Goal: Task Accomplishment & Management: Complete application form

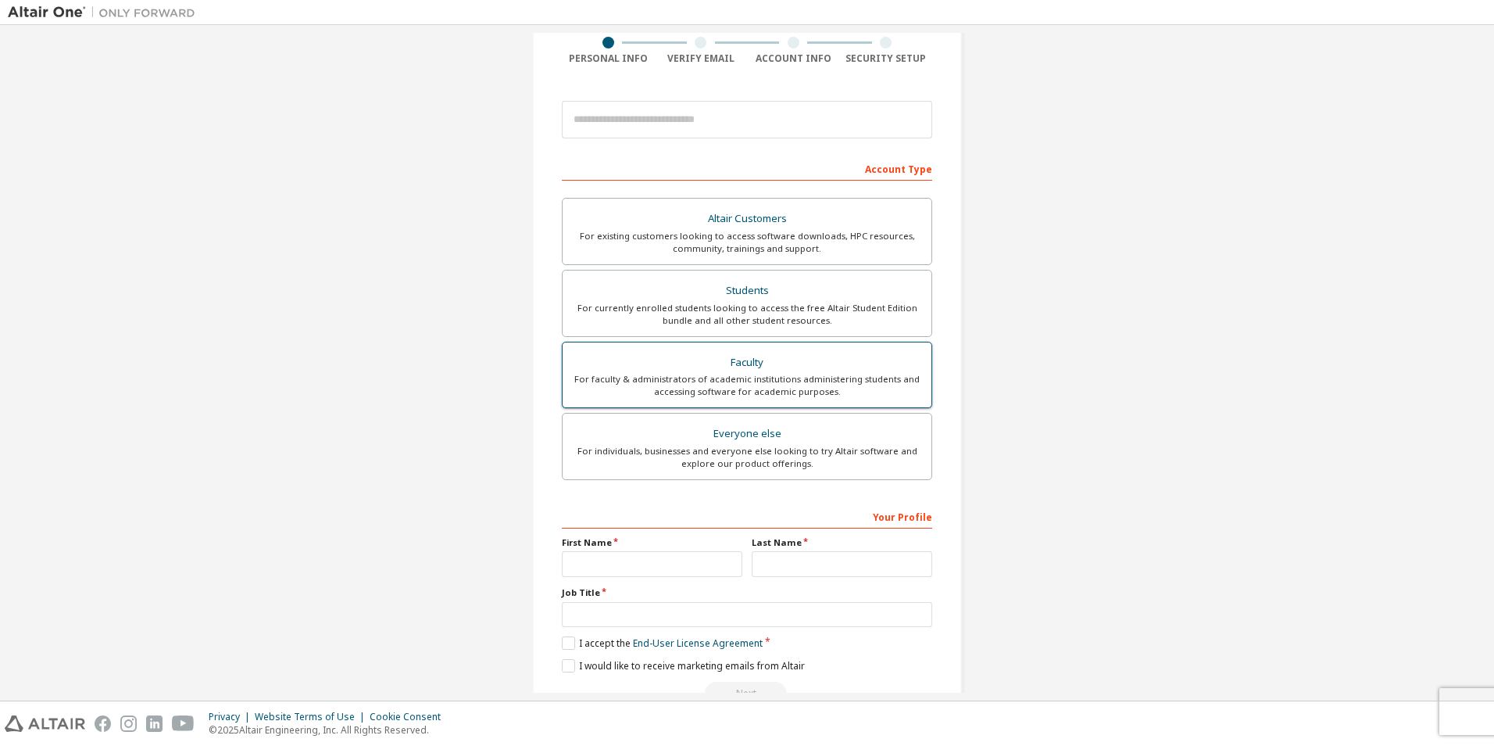
scroll to position [156, 0]
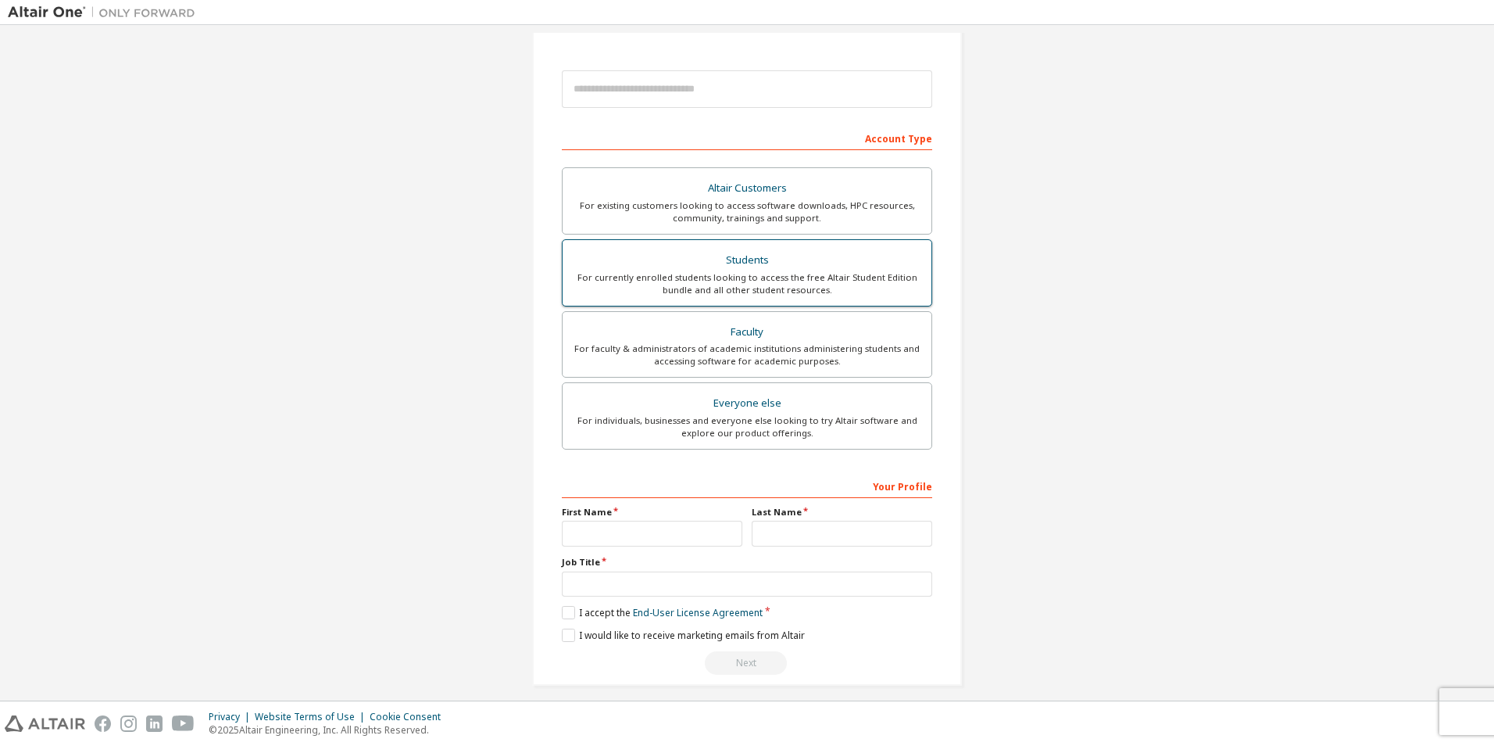
click at [773, 272] on div "For currently enrolled students looking to access the free Altair Student Editi…" at bounding box center [747, 283] width 350 height 25
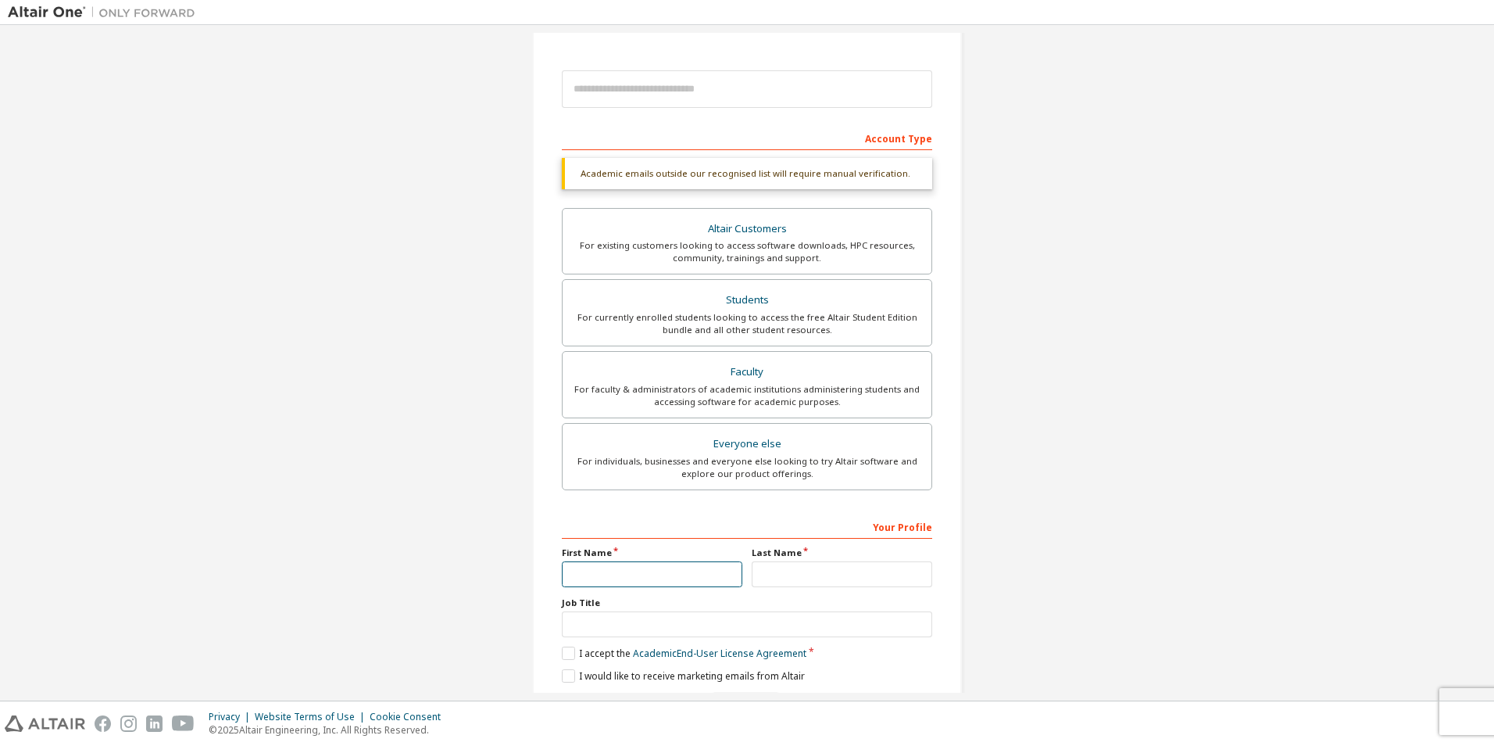
click at [649, 574] on input "text" at bounding box center [652, 574] width 181 height 26
type input "***"
click at [821, 587] on div "Your Profile First Name *** Last Name Job Title Please provide State/Province t…" at bounding box center [747, 615] width 370 height 202
click at [822, 569] on input "text" at bounding box center [842, 574] width 181 height 26
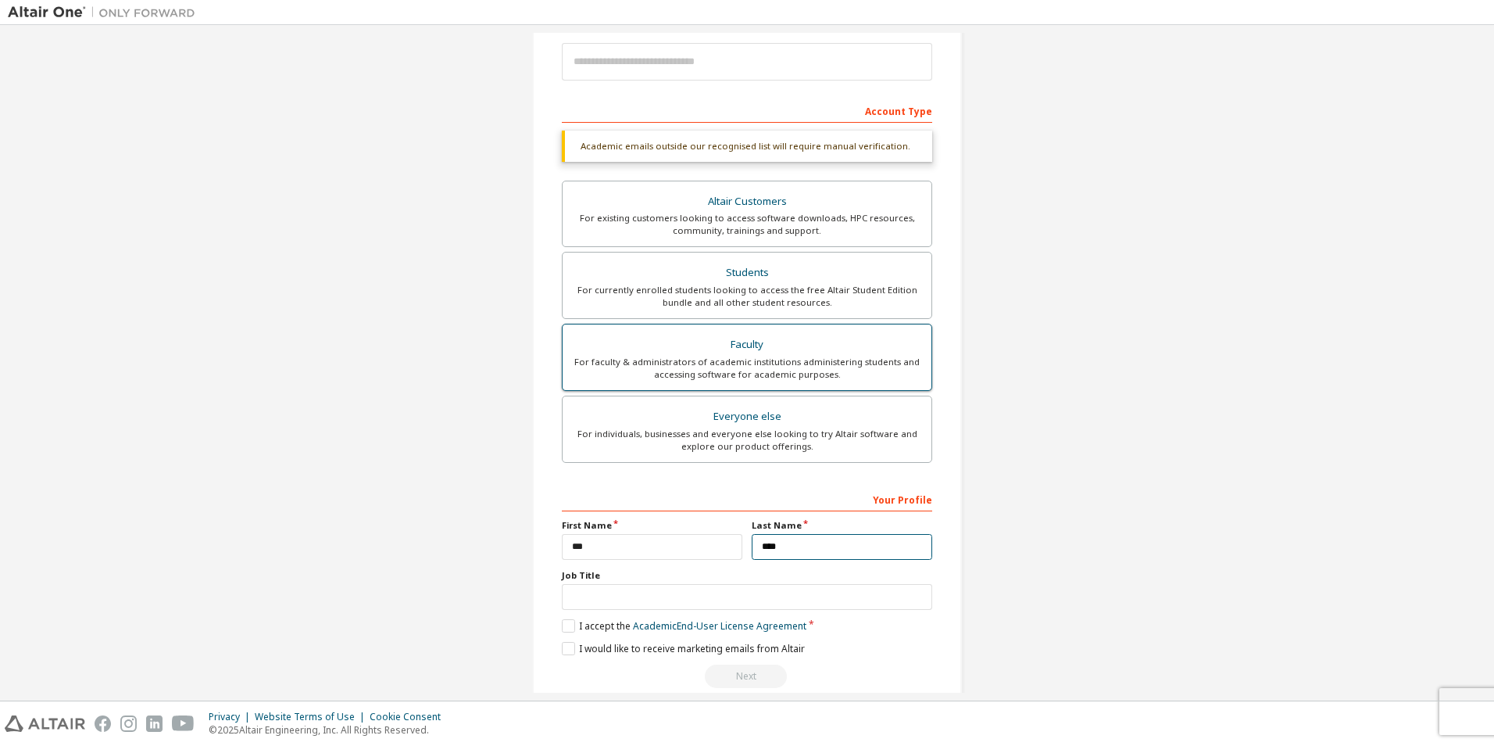
scroll to position [209, 0]
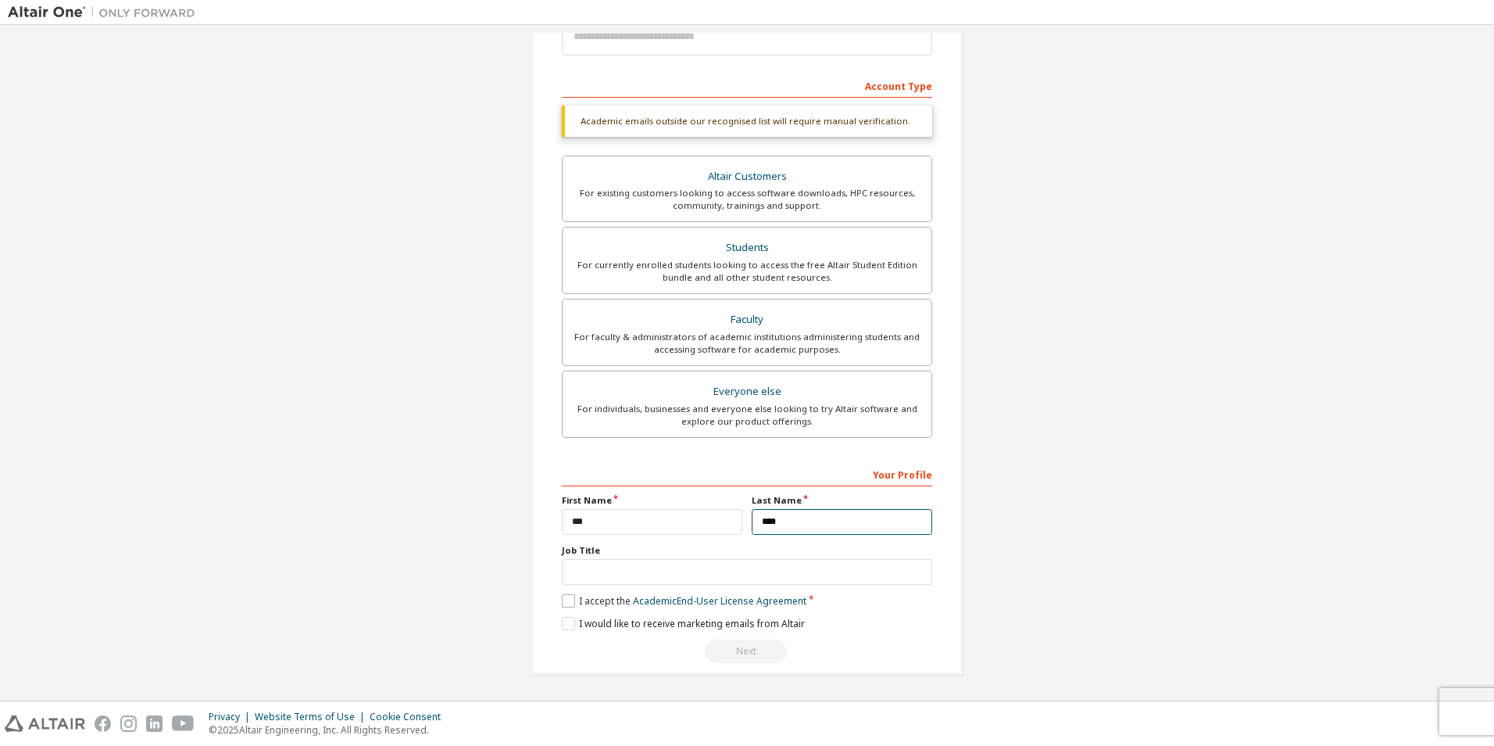
type input "****"
click at [569, 605] on label "I accept the Academic End-User License Agreement" at bounding box center [684, 600] width 245 height 13
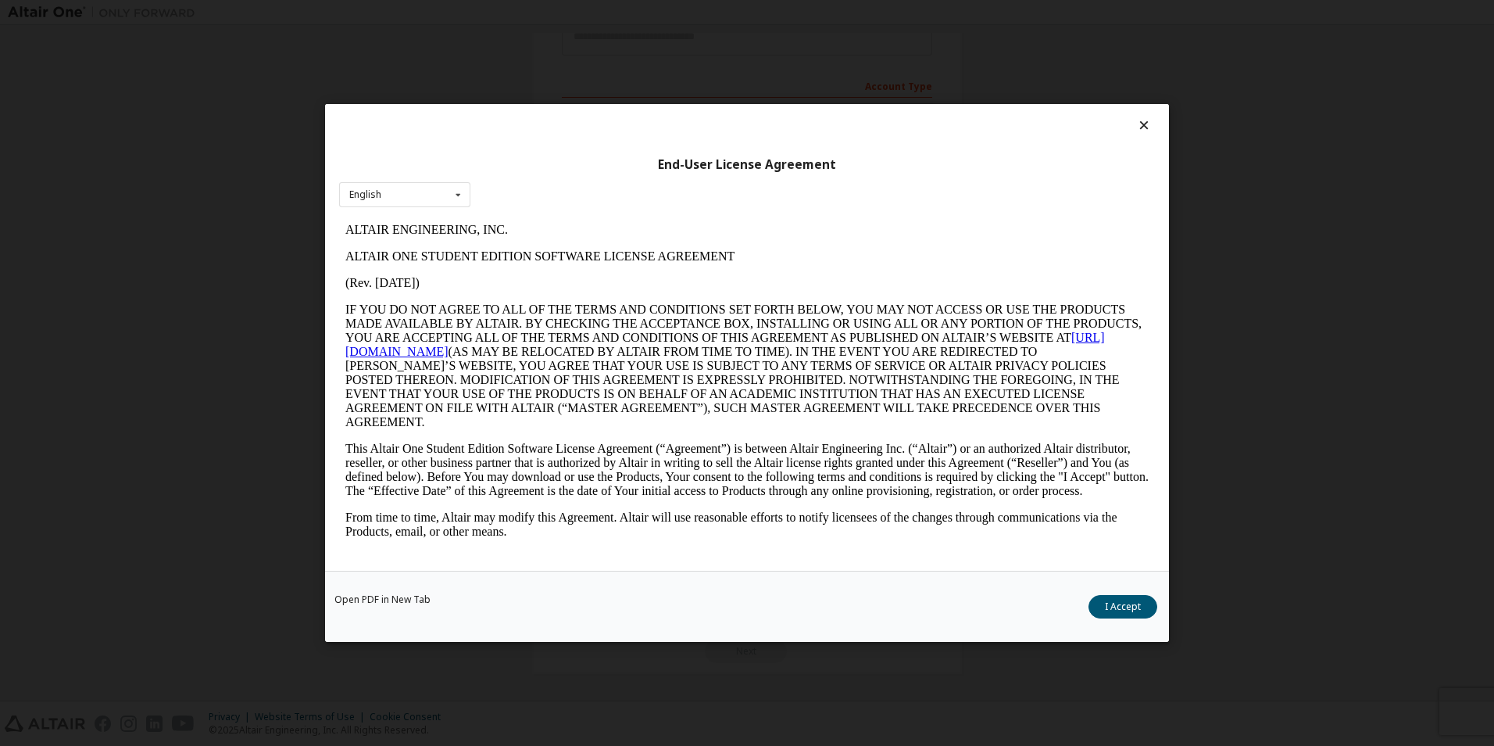
scroll to position [0, 0]
click at [1134, 610] on button "I Accept" at bounding box center [1123, 606] width 69 height 23
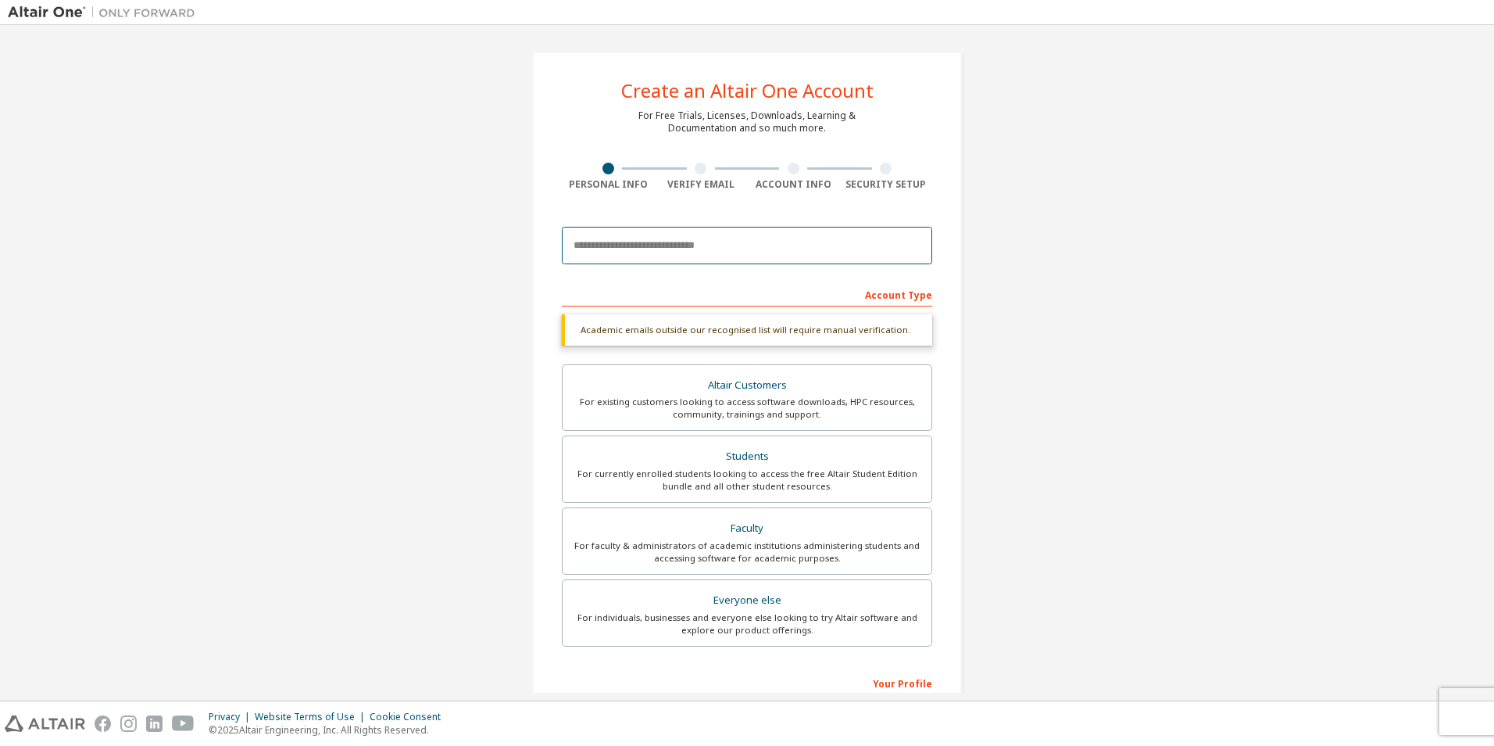
click at [701, 252] on input "email" at bounding box center [747, 246] width 370 height 38
type input "**********"
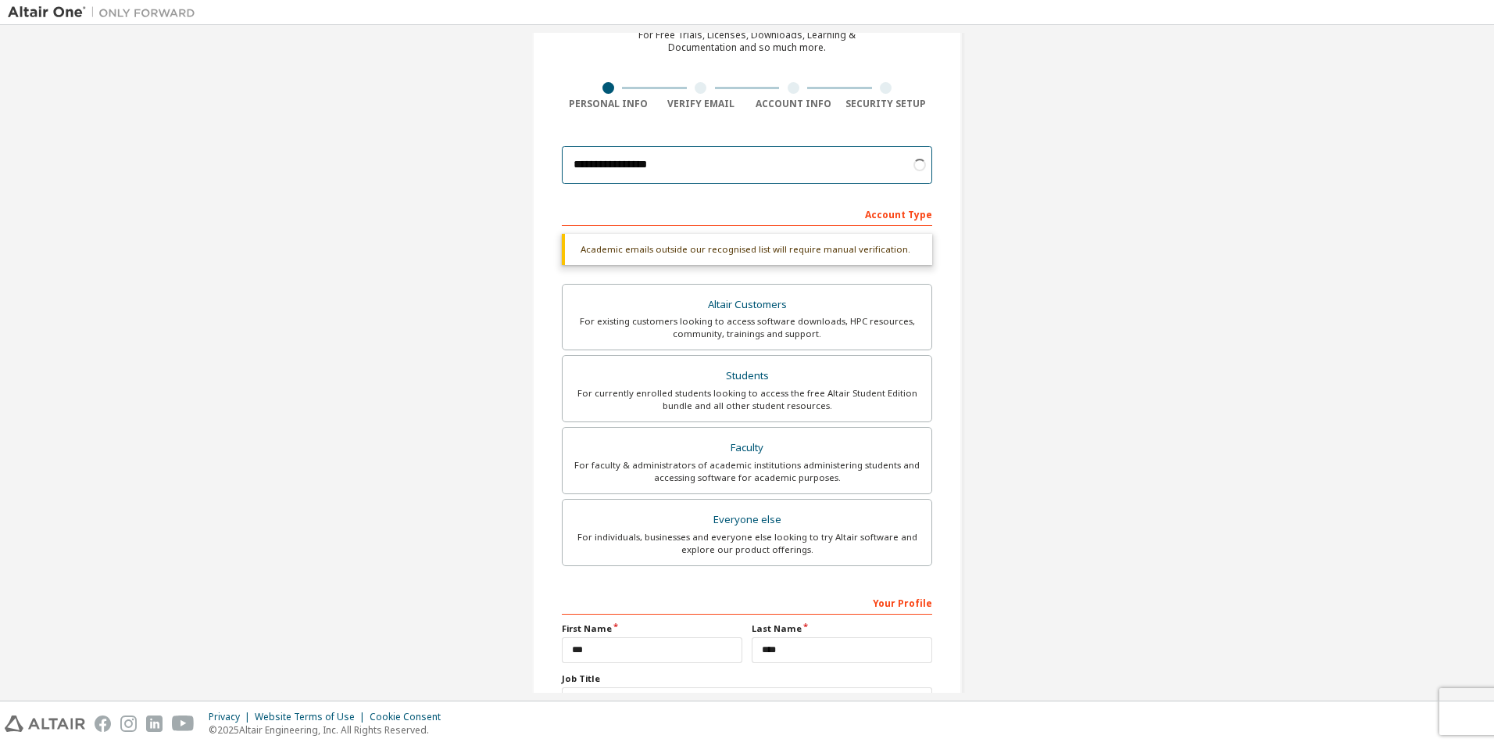
scroll to position [209, 0]
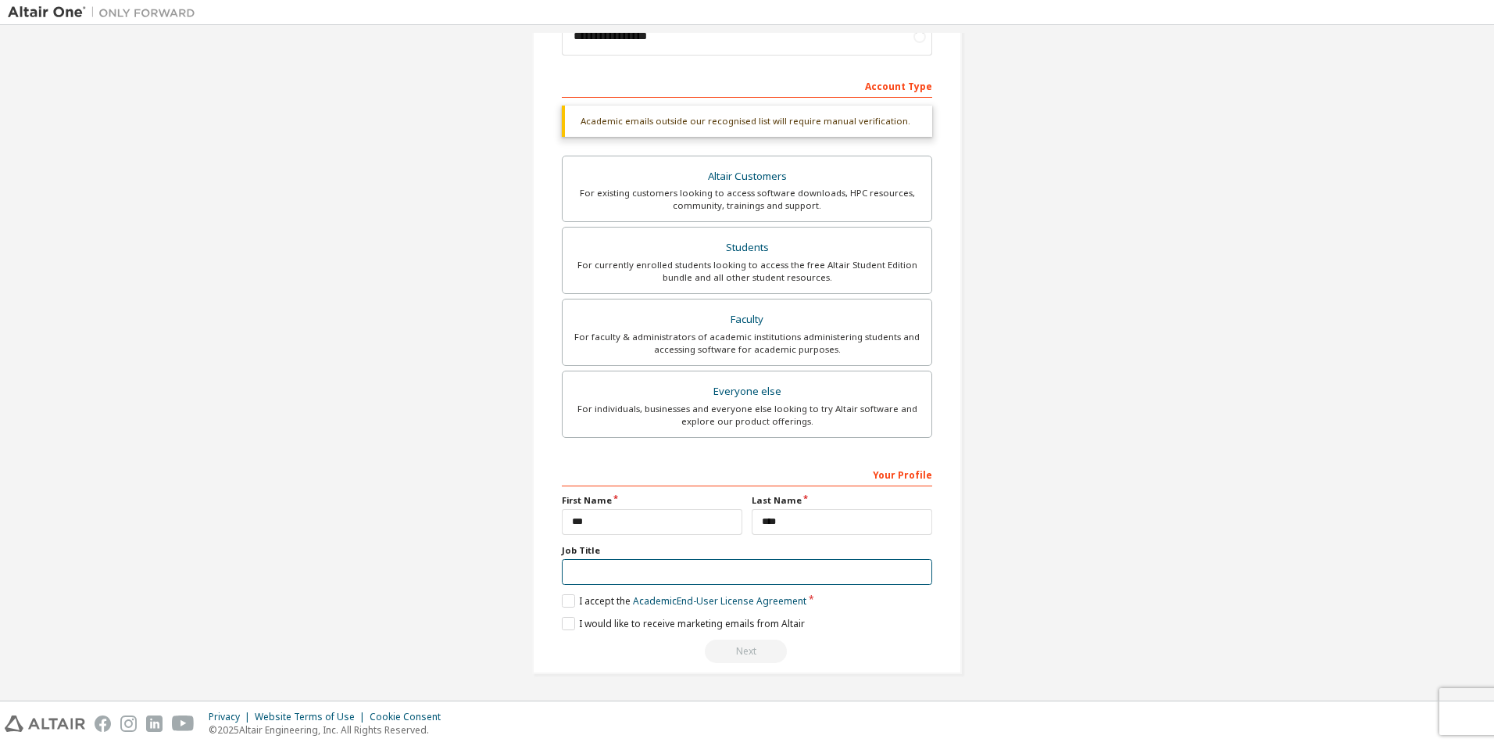
click at [671, 573] on input "text" at bounding box center [747, 572] width 370 height 26
click at [742, 456] on div "Account Type Academic emails outside our recognised list will require manual ve…" at bounding box center [747, 368] width 370 height 590
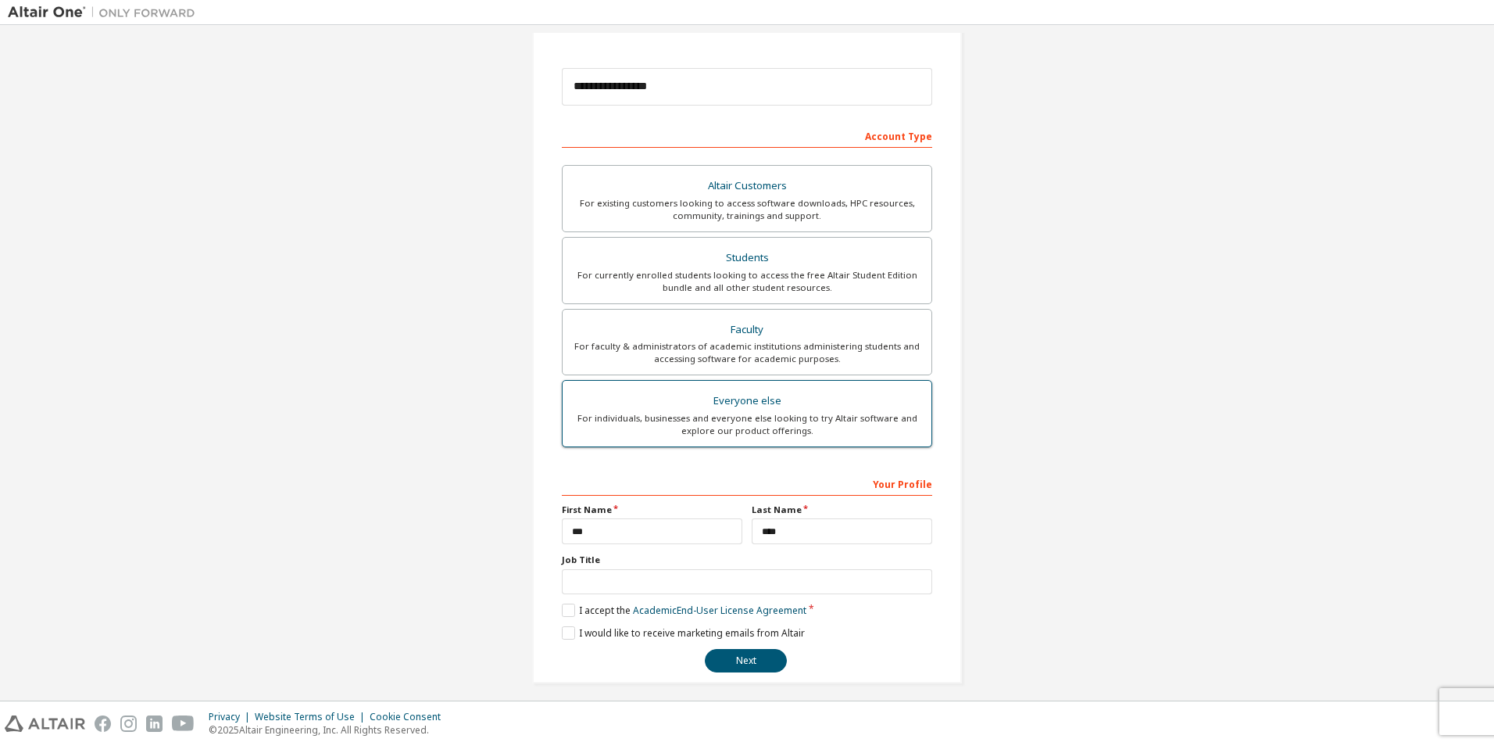
scroll to position [168, 0]
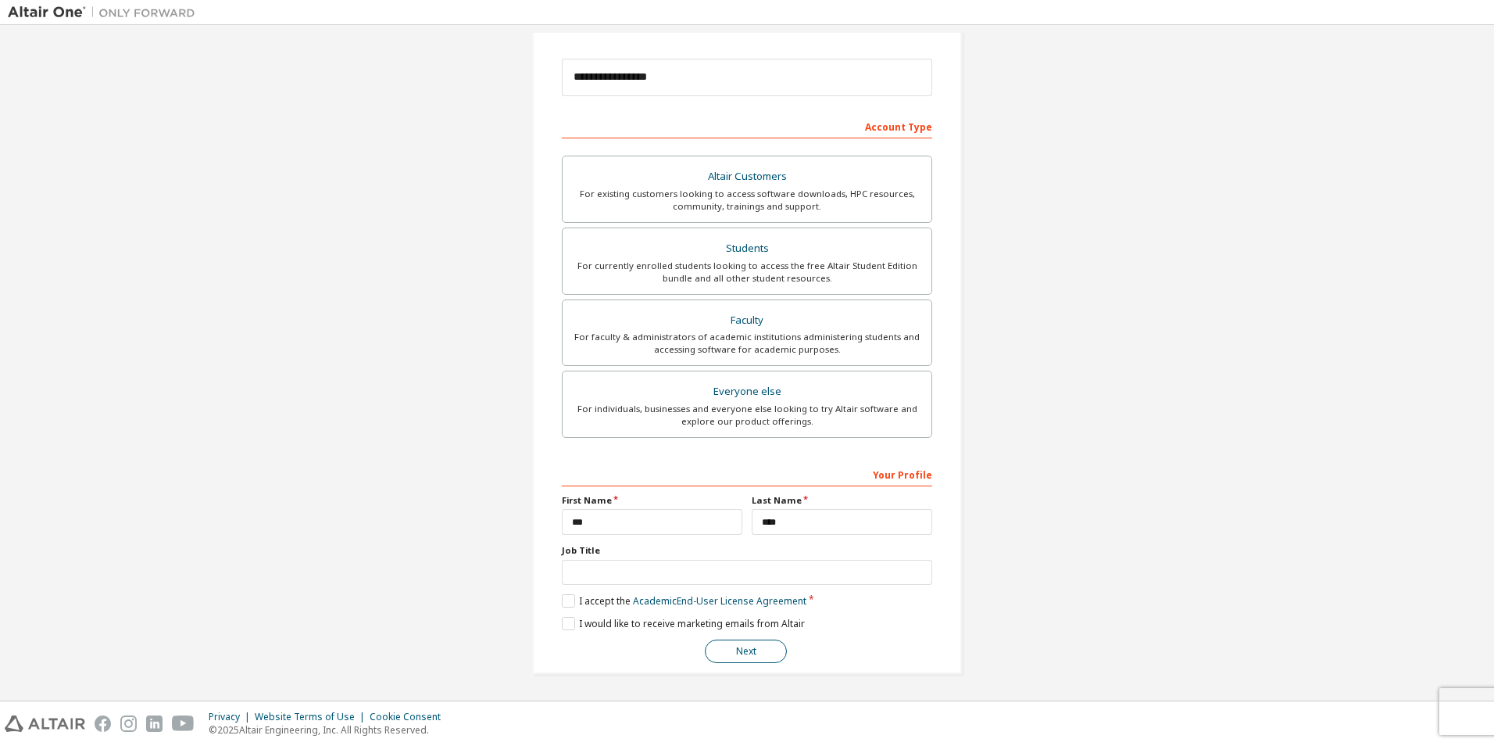
click at [738, 650] on button "Next" at bounding box center [746, 650] width 82 height 23
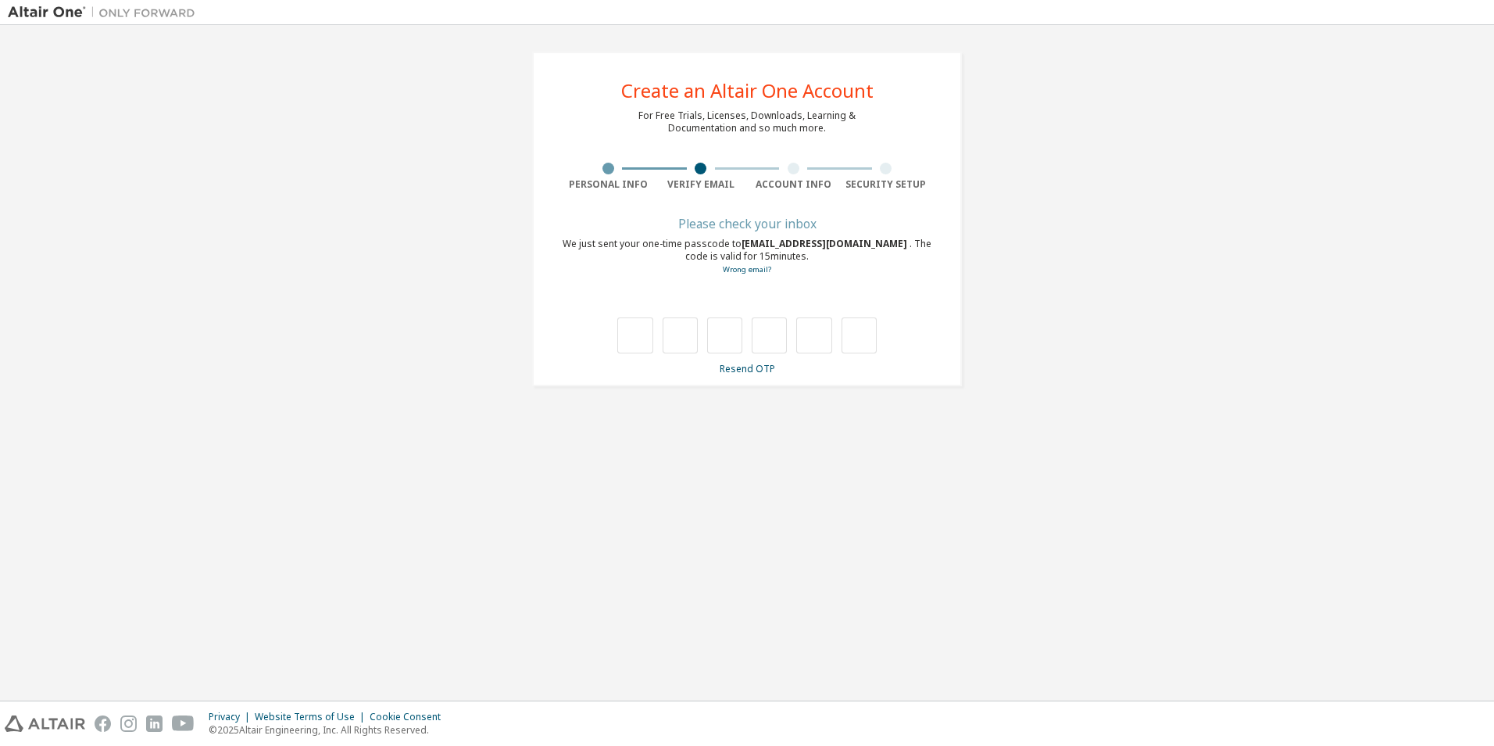
scroll to position [0, 0]
type input "*"
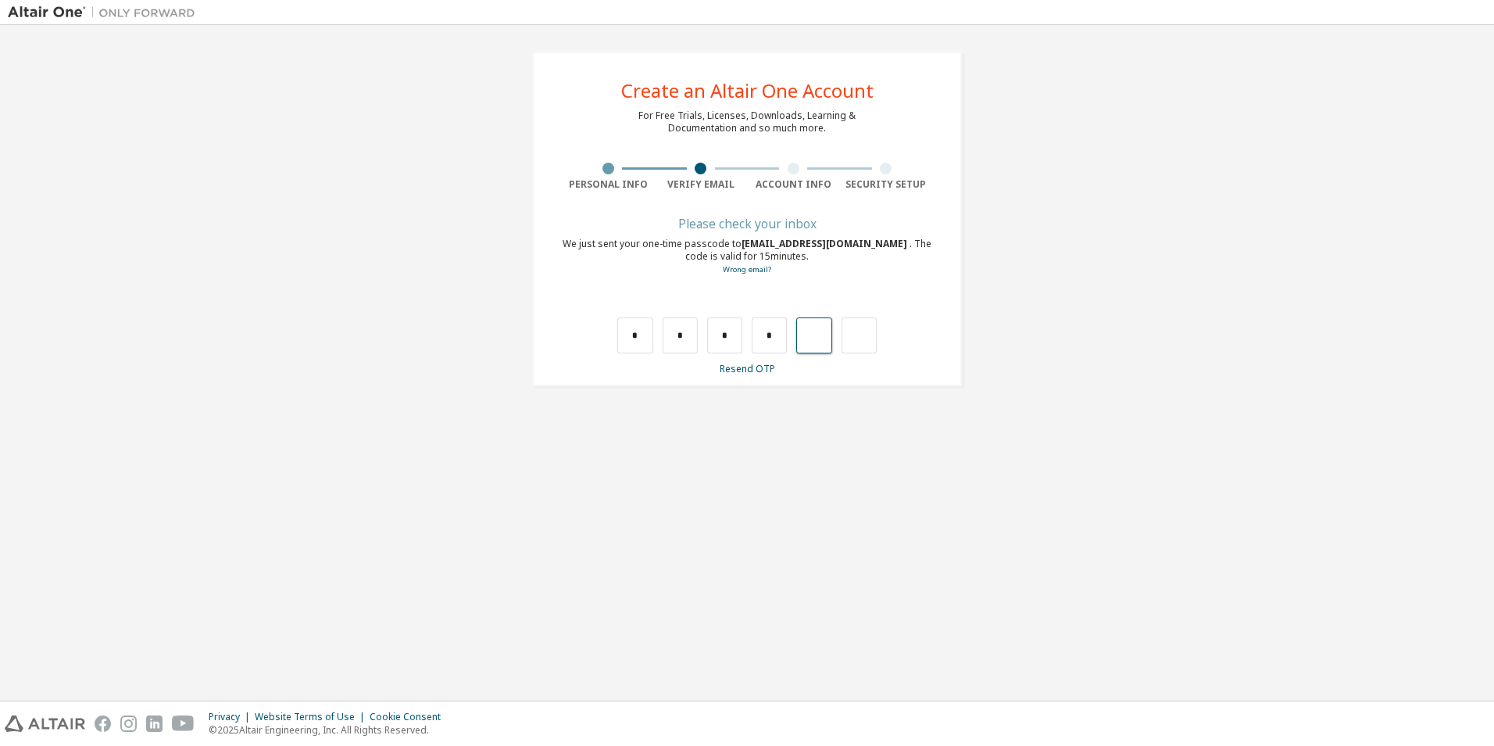
type input "*"
